Goal: Task Accomplishment & Management: Manage account settings

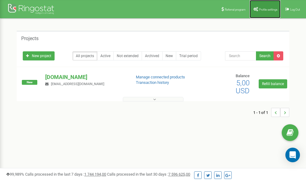
click at [260, 5] on link "Profile settings" at bounding box center [264, 9] width 31 height 18
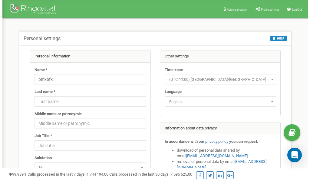
scroll to position [30, 0]
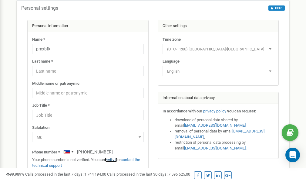
click at [115, 159] on link "verify it" at bounding box center [111, 159] width 12 height 5
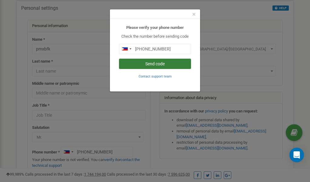
click at [167, 64] on button "Send code" at bounding box center [155, 63] width 72 height 10
